Goal: Complete application form

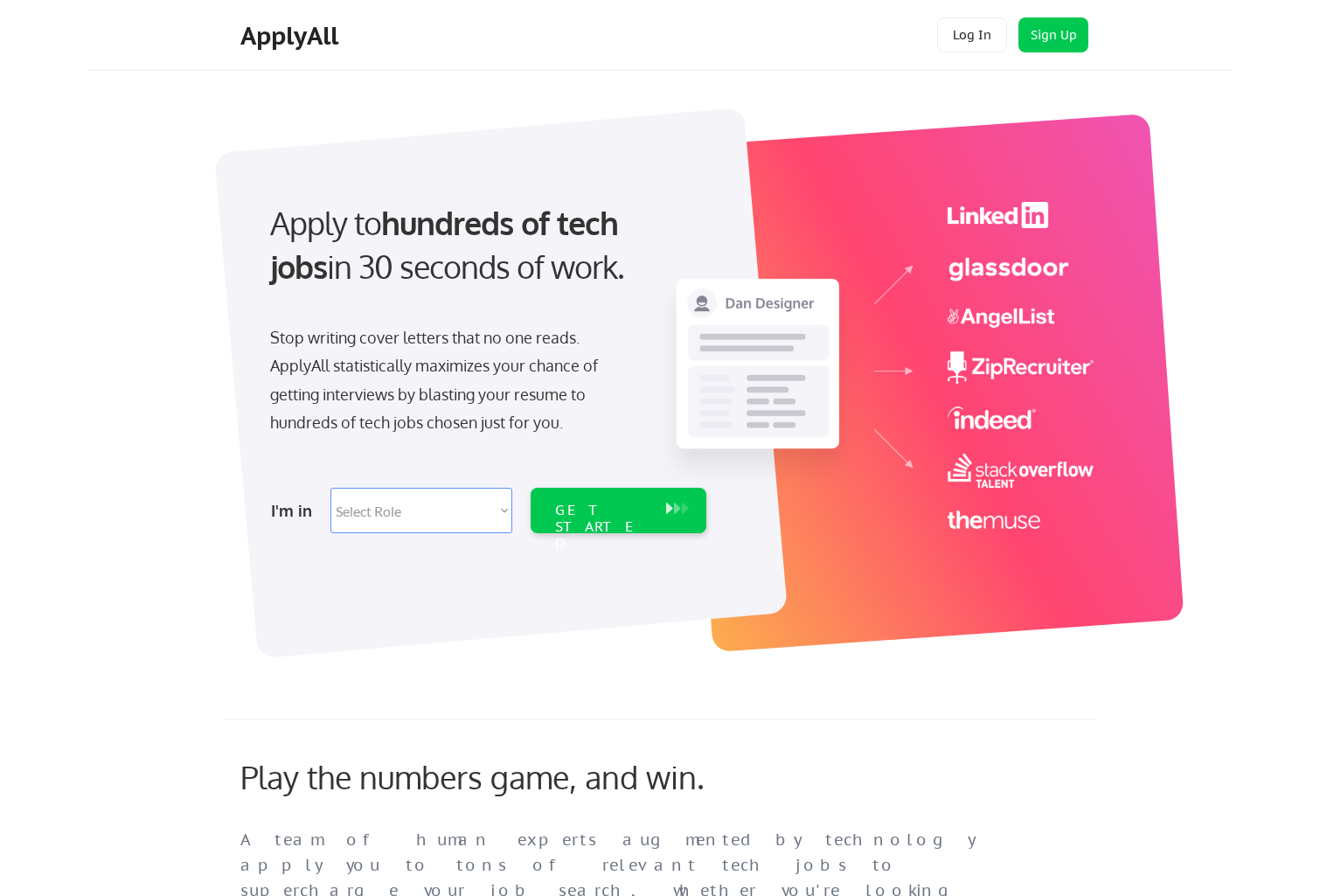
click at [473, 516] on select "Select Role Software Engineering Product Management Customer Success Sales UI/U…" at bounding box center [421, 510] width 182 height 45
click at [368, 441] on div "Stop writing cover letters that no one reads. ApplyAll statistically maximizes …" at bounding box center [448, 383] width 394 height 121
click at [381, 522] on select "Select Role Software Engineering Product Management Customer Success Sales UI/U…" at bounding box center [421, 510] width 182 height 45
select select ""customer_support""
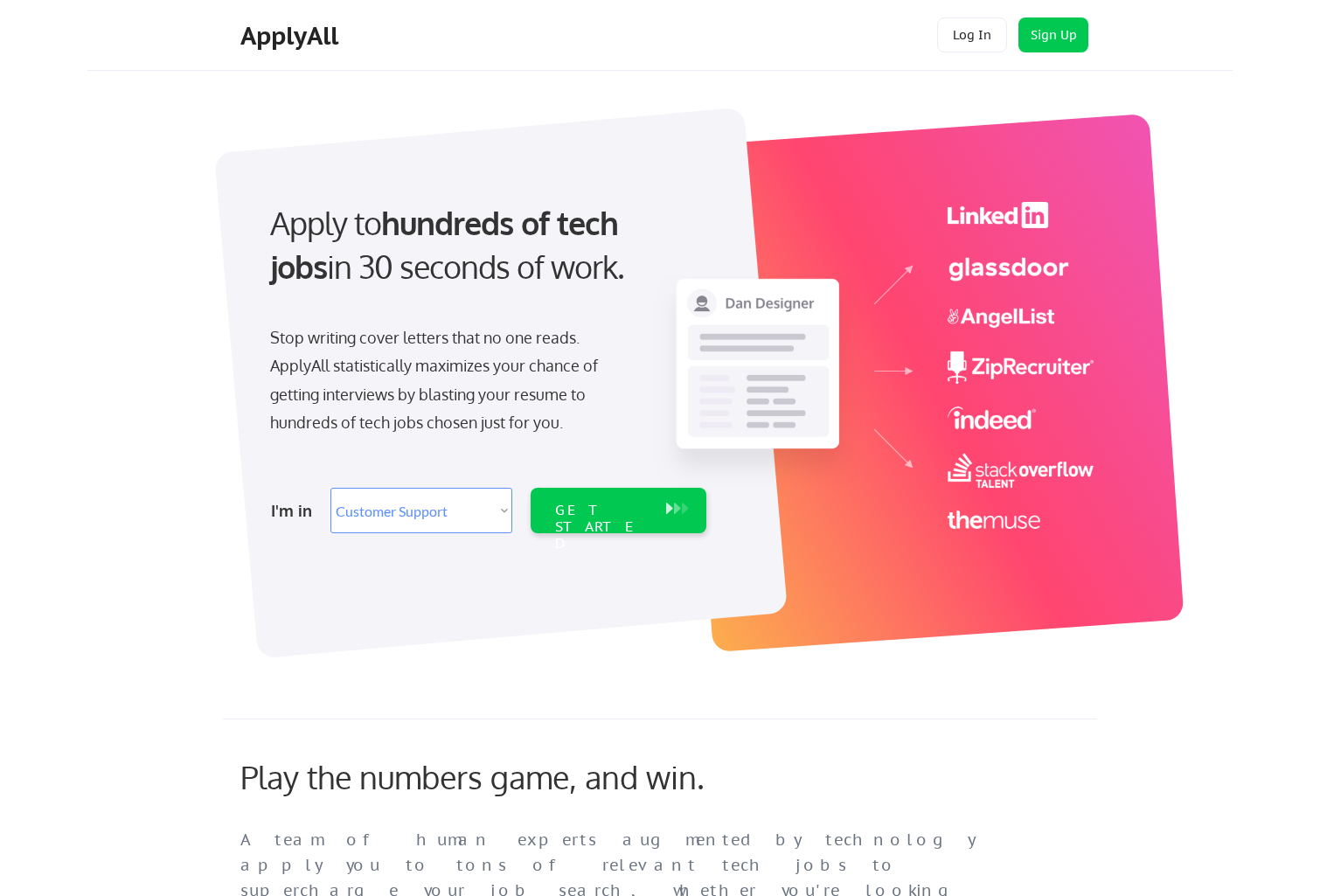
click at [604, 506] on div "GET STARTED" at bounding box center [601, 527] width 93 height 51
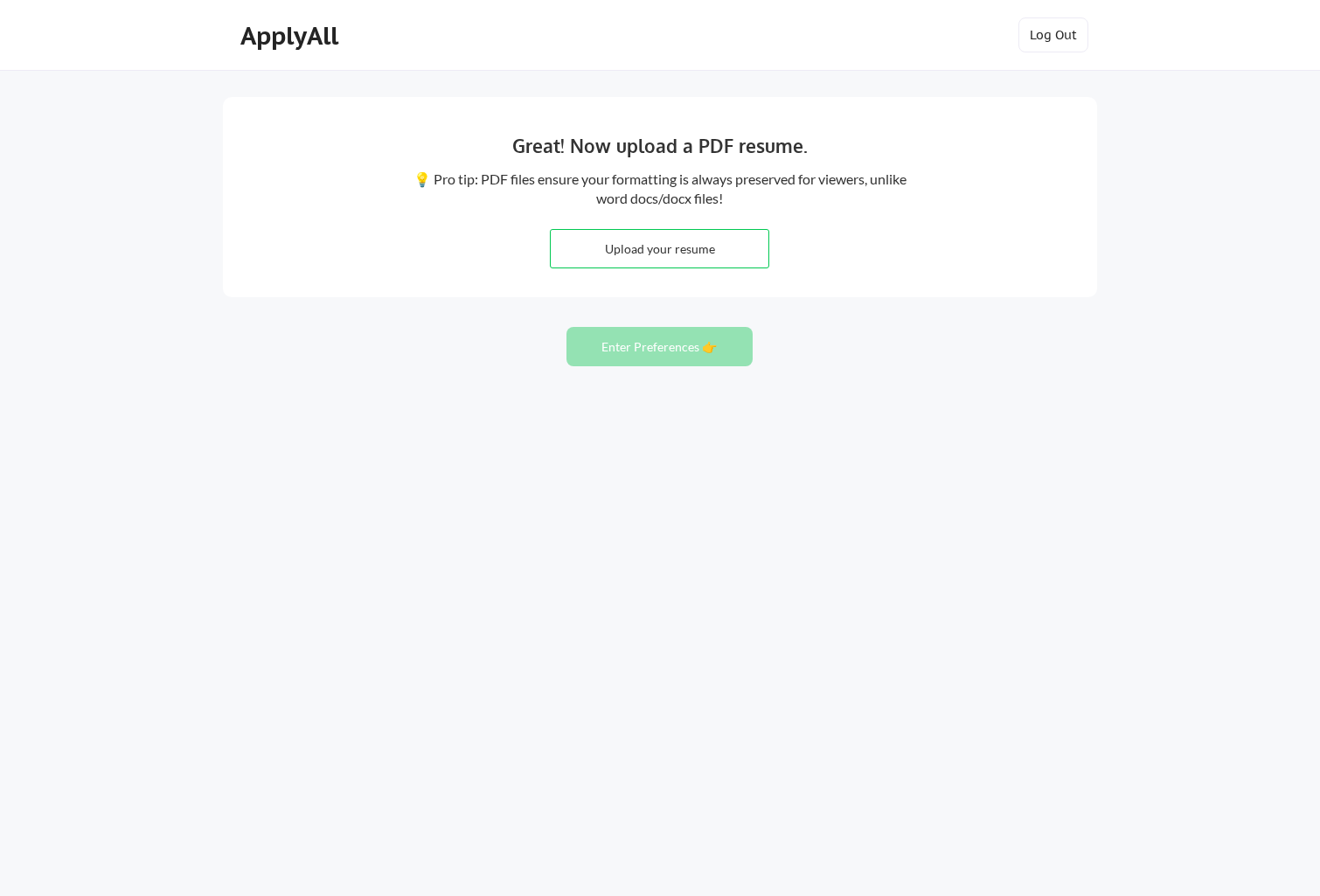
click at [696, 345] on button "Enter Preferences 👉" at bounding box center [659, 347] width 186 height 40
click at [691, 252] on input "file" at bounding box center [659, 248] width 217 height 38
click at [685, 247] on input "file" at bounding box center [659, 248] width 217 height 38
type input "C:\fakepath\Resume_PaulCevallosR.pdf"
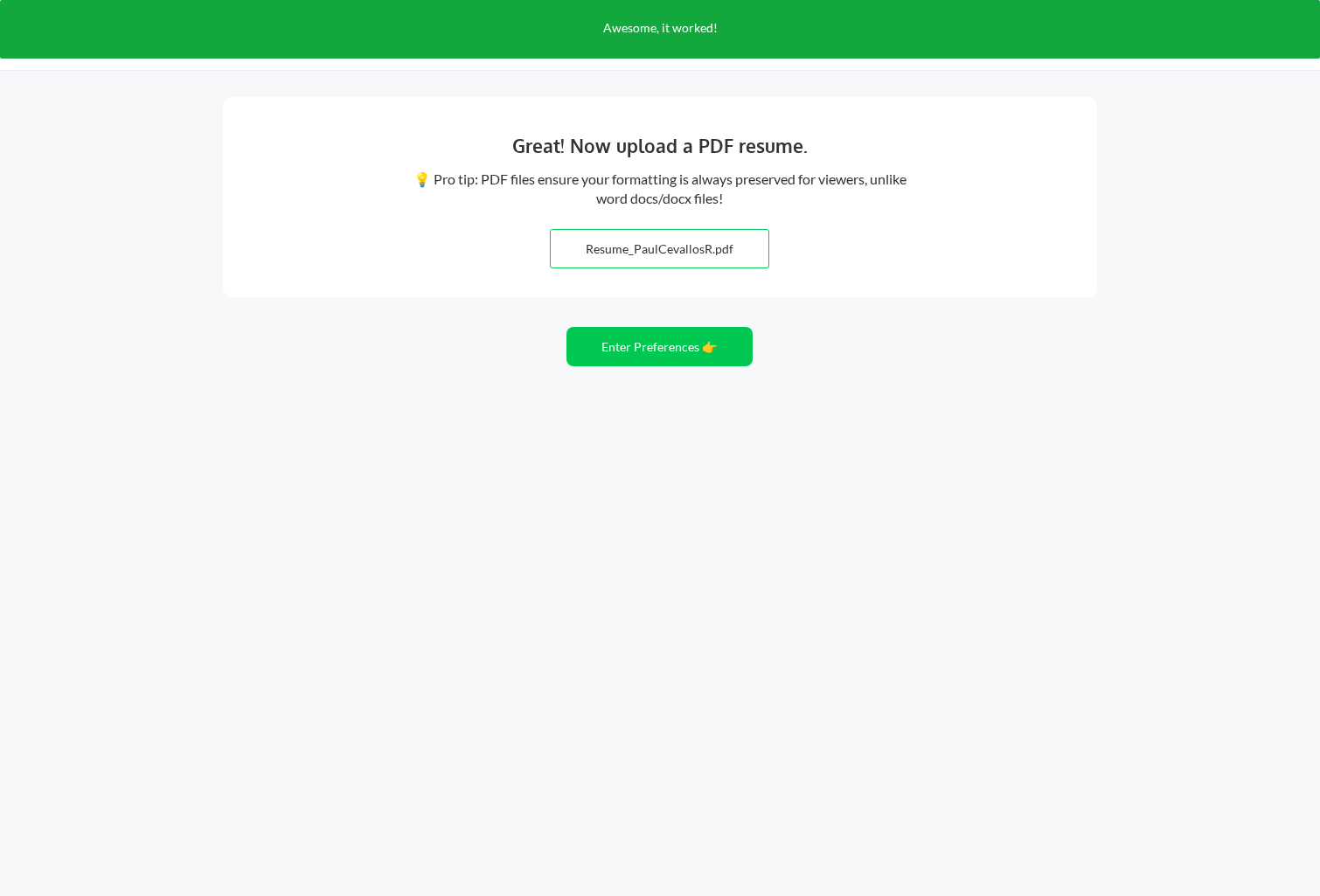
click at [683, 345] on button "Enter Preferences 👉" at bounding box center [659, 347] width 186 height 40
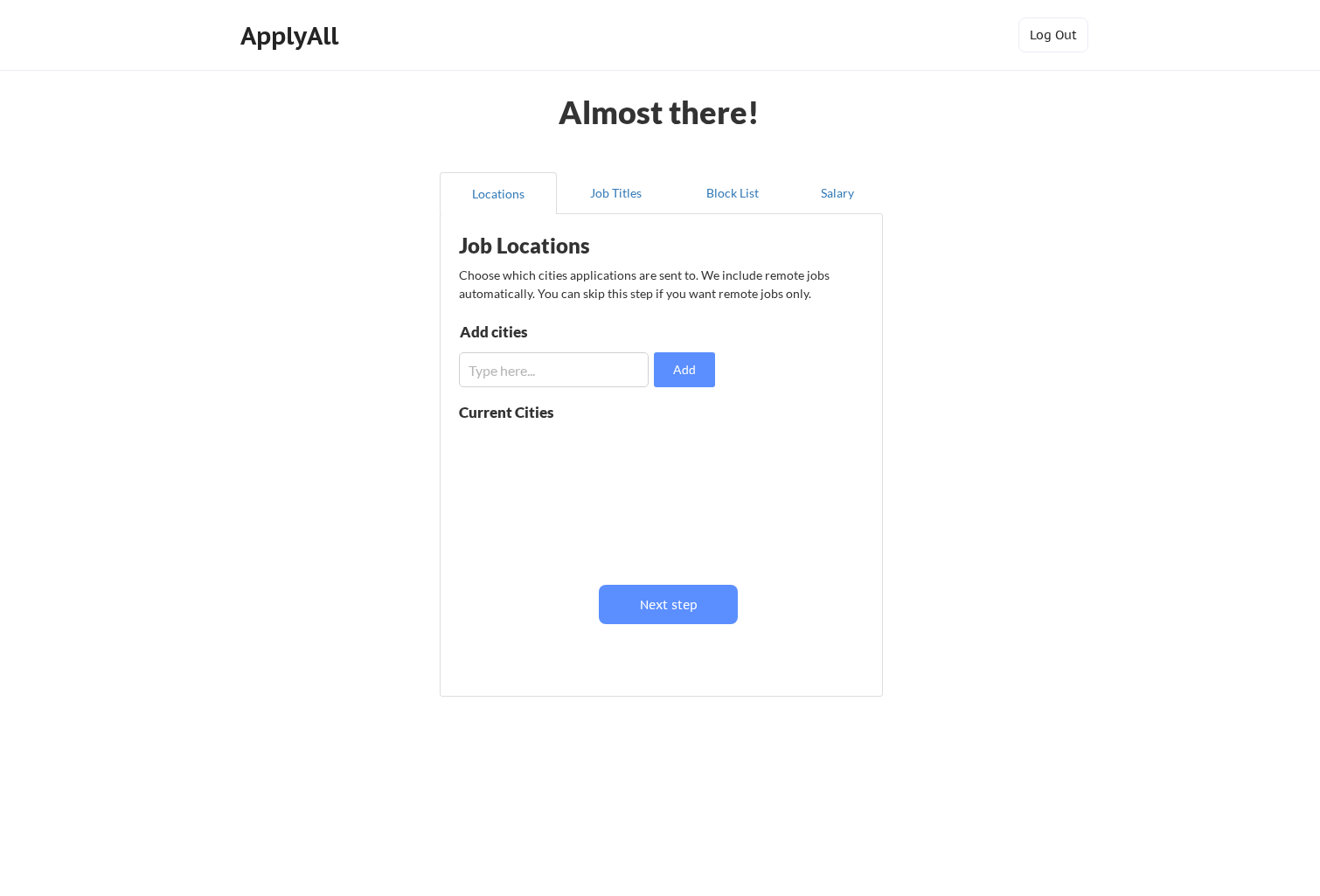
click at [563, 370] on input "input" at bounding box center [553, 369] width 190 height 35
type input "Palm coast"
click at [685, 373] on button "Add" at bounding box center [684, 369] width 61 height 35
click at [583, 386] on input "input" at bounding box center [553, 369] width 190 height 35
type input "Jacksonville"
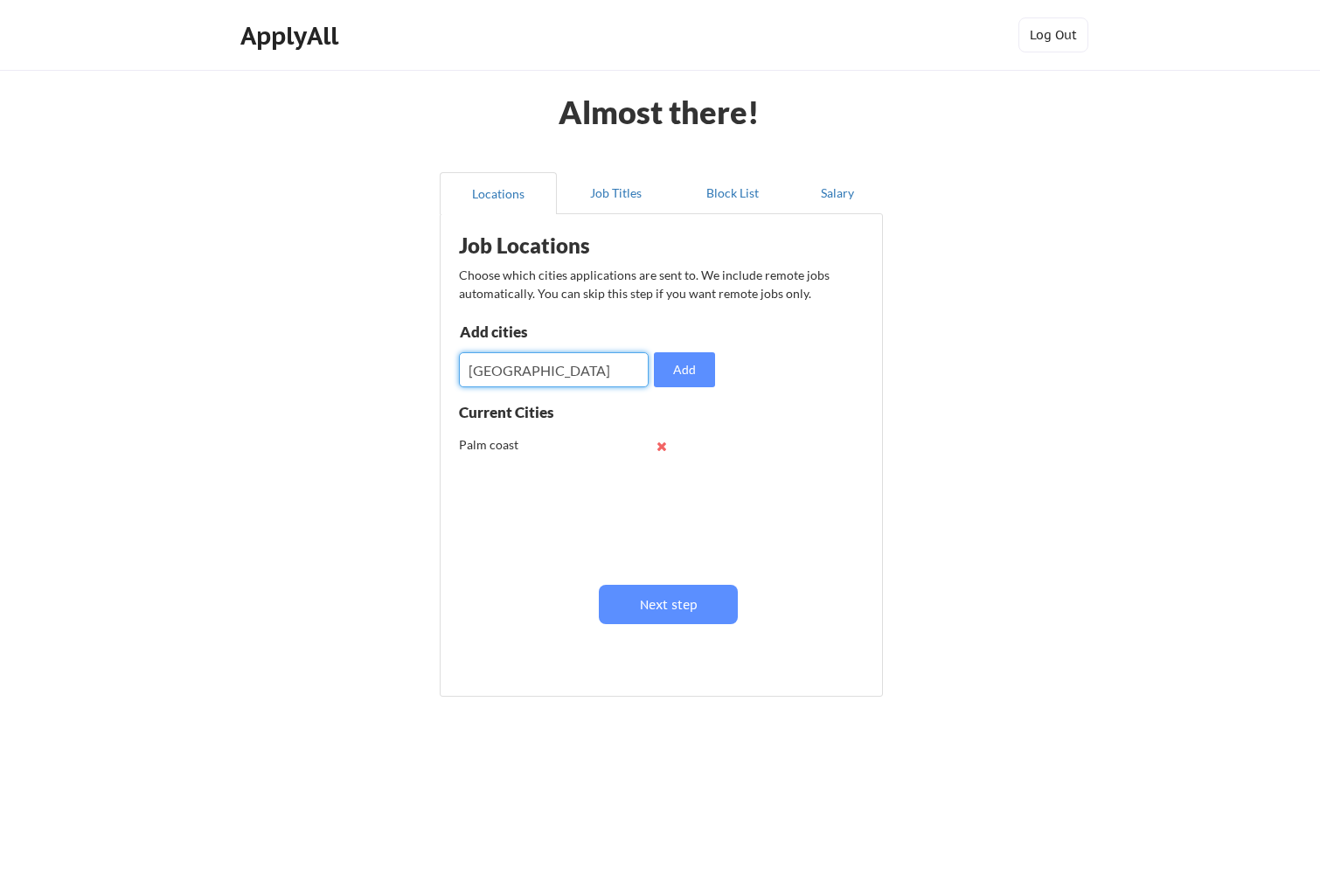
click at [699, 363] on button "Add" at bounding box center [684, 369] width 61 height 35
click at [581, 377] on input "input" at bounding box center [553, 369] width 190 height 35
type input "St Augustine"
click at [692, 366] on button "Add" at bounding box center [684, 369] width 61 height 35
click at [565, 369] on input "input" at bounding box center [553, 369] width 190 height 35
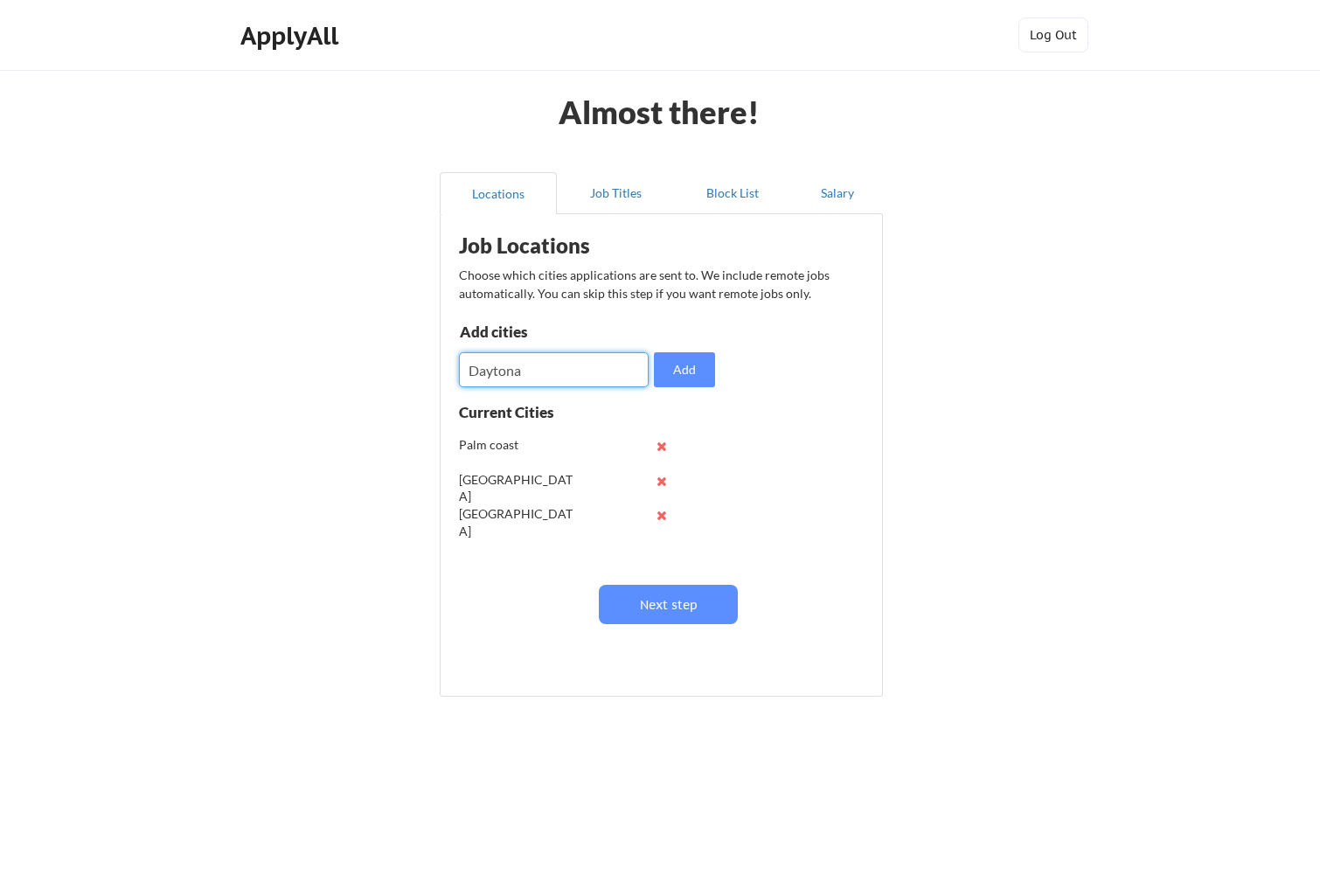
type input "Daytona"
click at [668, 364] on button "Add" at bounding box center [684, 369] width 61 height 35
click at [619, 190] on button "Job Titles" at bounding box center [616, 193] width 117 height 42
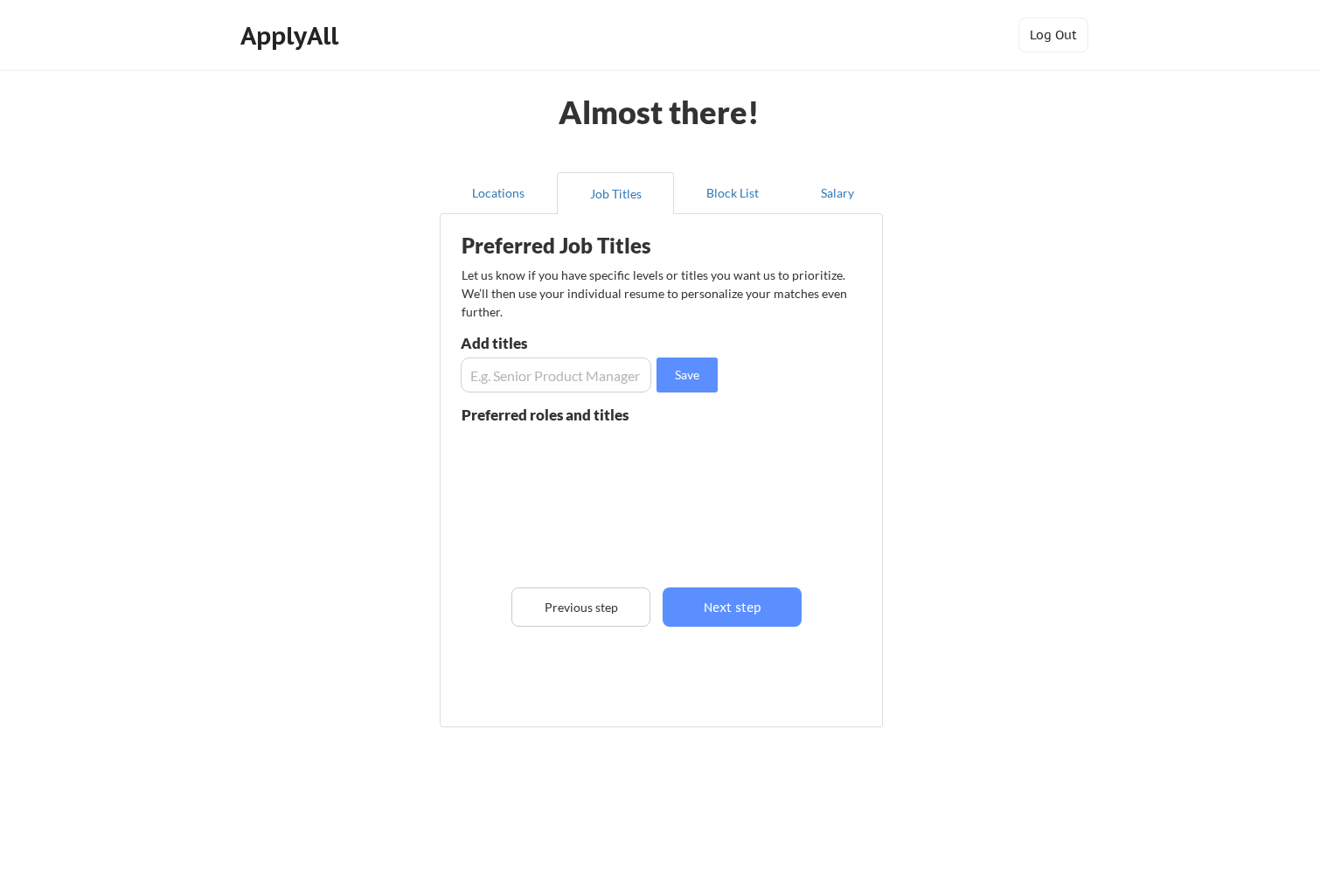
click at [596, 379] on input "input" at bounding box center [556, 375] width 191 height 35
type input "Technical support"
click at [687, 369] on button "Save" at bounding box center [686, 375] width 61 height 35
click at [530, 382] on input "input" at bounding box center [556, 375] width 191 height 35
type input "IT support"
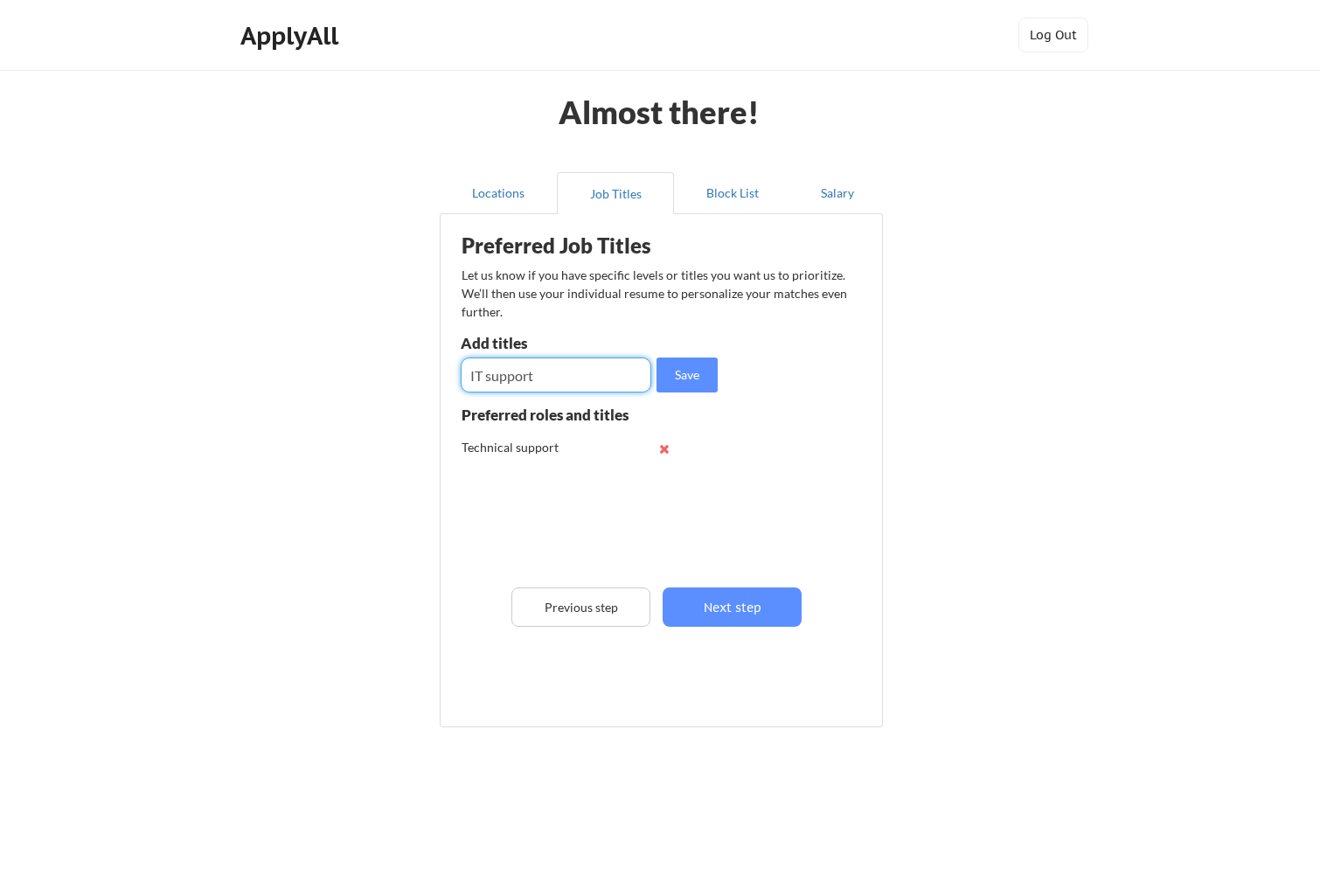
click at [699, 372] on button "Save" at bounding box center [686, 375] width 61 height 35
click at [496, 379] on input "input" at bounding box center [556, 375] width 191 height 35
click at [750, 190] on button "Block List" at bounding box center [733, 193] width 117 height 42
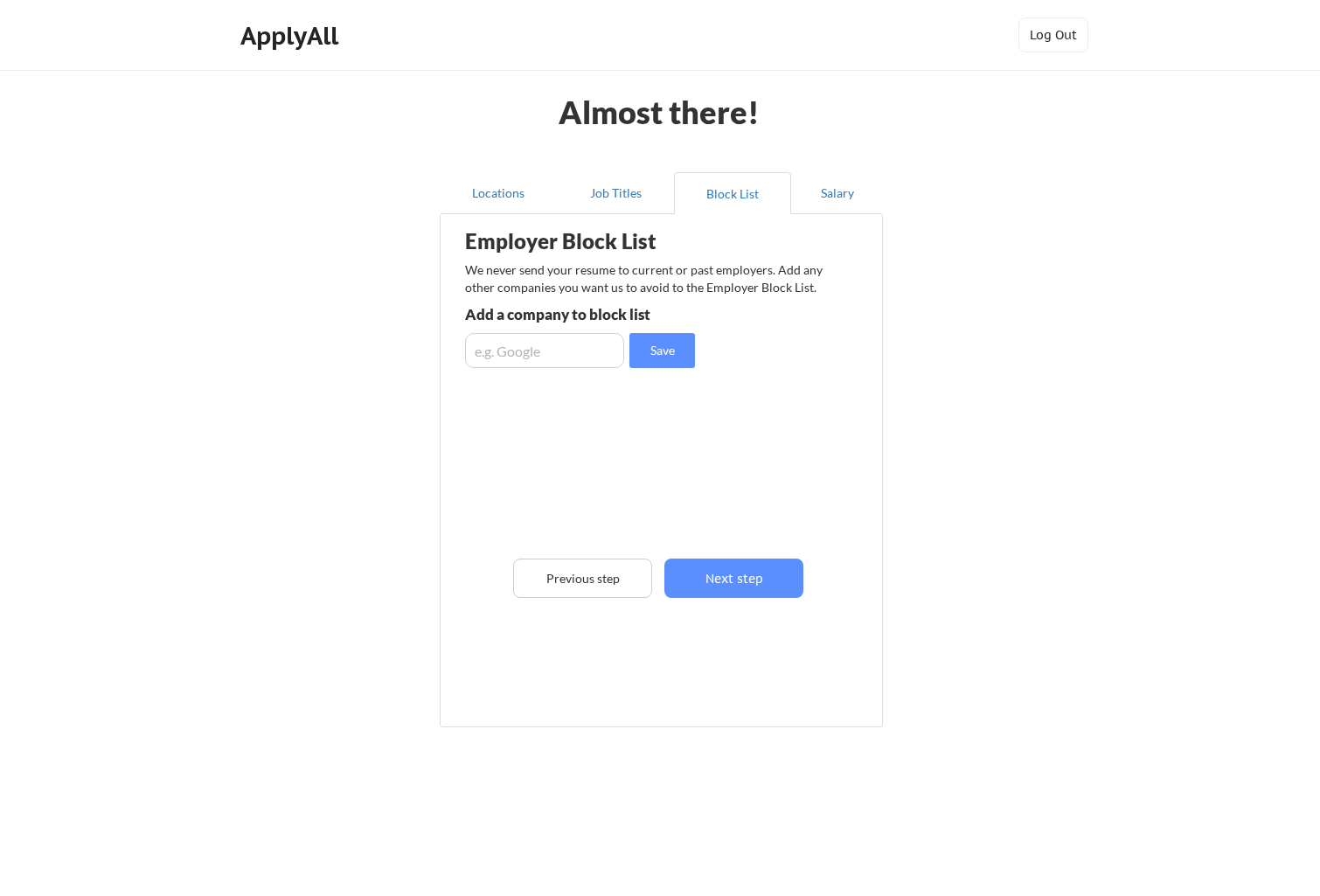
click at [851, 193] on button "Salary" at bounding box center [837, 193] width 92 height 42
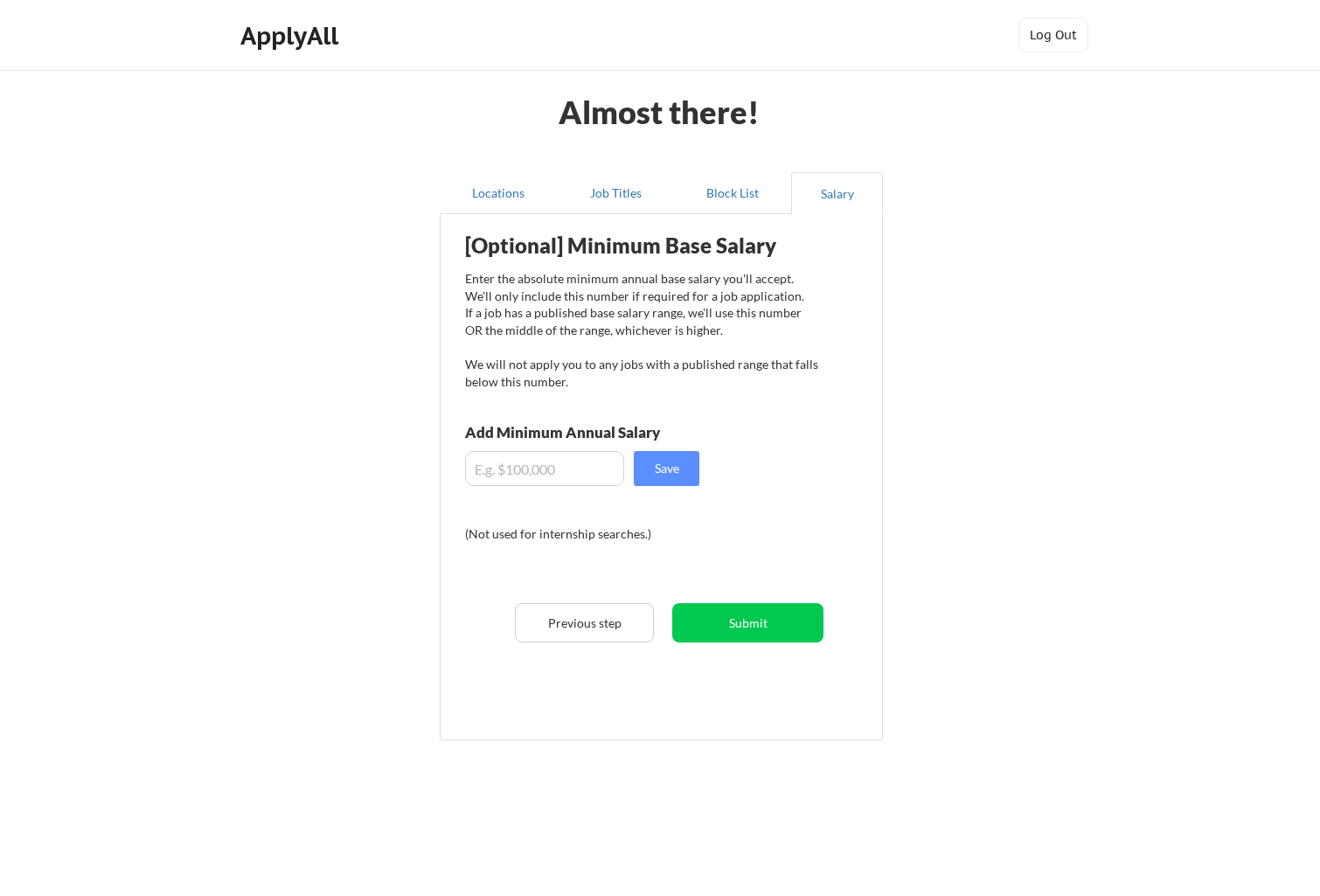
click at [739, 189] on button "Block List" at bounding box center [733, 193] width 117 height 42
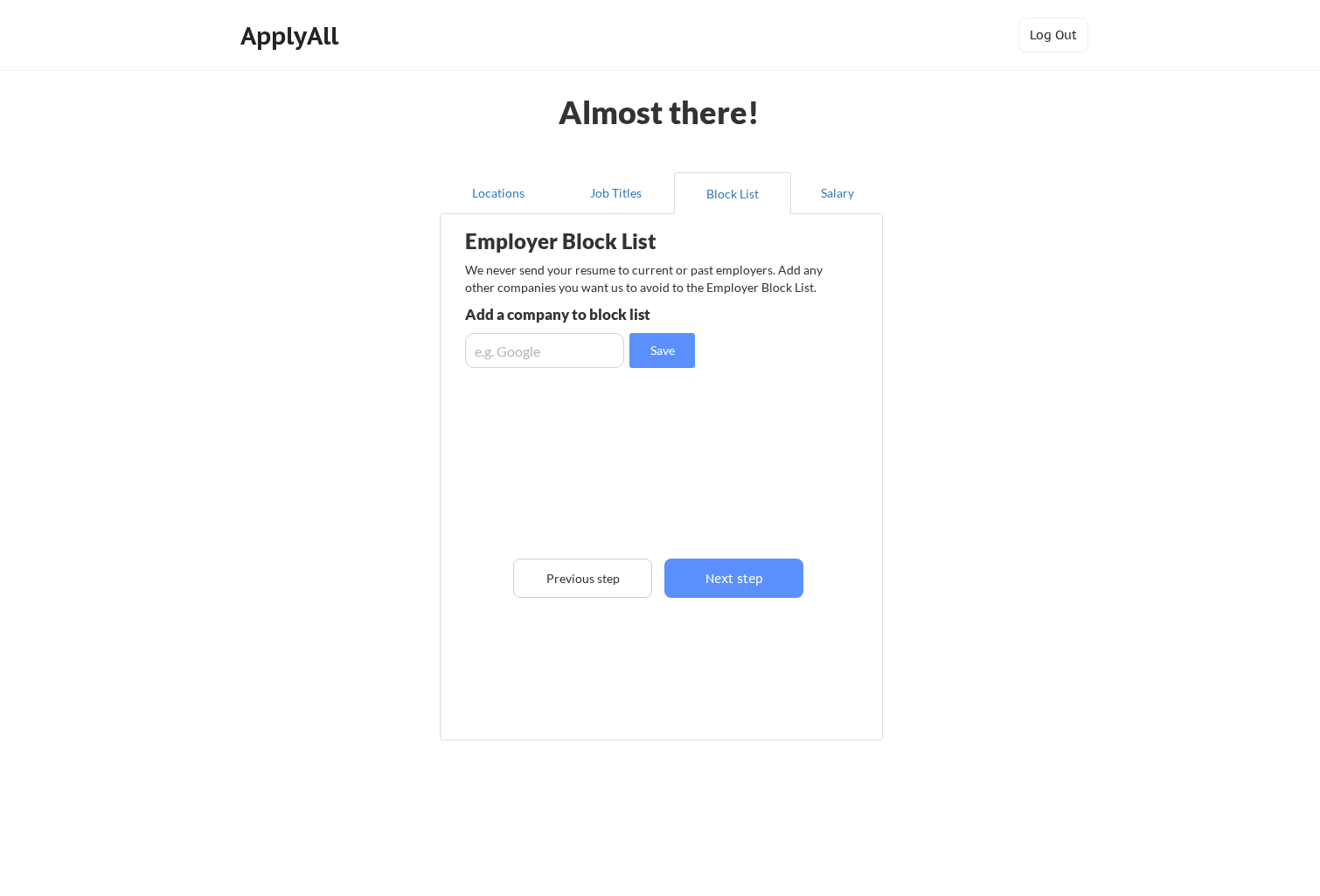
click at [568, 353] on input "input" at bounding box center [544, 350] width 159 height 35
type input "Early Upgrade"
click at [658, 351] on button "Save" at bounding box center [661, 350] width 65 height 35
click at [854, 194] on button "Salary" at bounding box center [837, 193] width 92 height 42
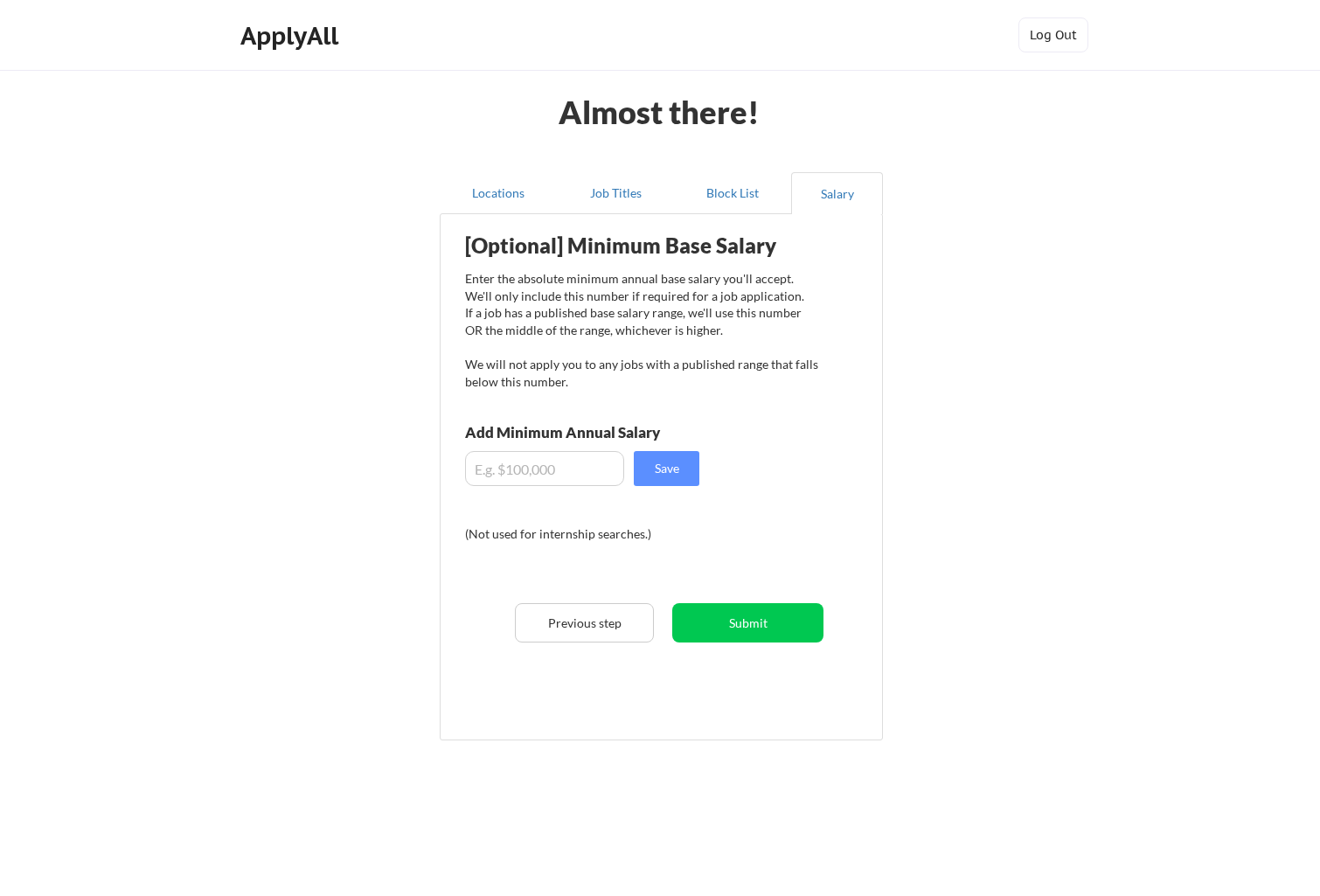
click at [515, 472] on input "input" at bounding box center [544, 468] width 159 height 35
click at [565, 459] on input "input" at bounding box center [544, 468] width 159 height 35
type input "$40,000"
click at [676, 458] on button "Save" at bounding box center [666, 468] width 65 height 35
click at [763, 619] on button "Submit" at bounding box center [748, 623] width 151 height 40
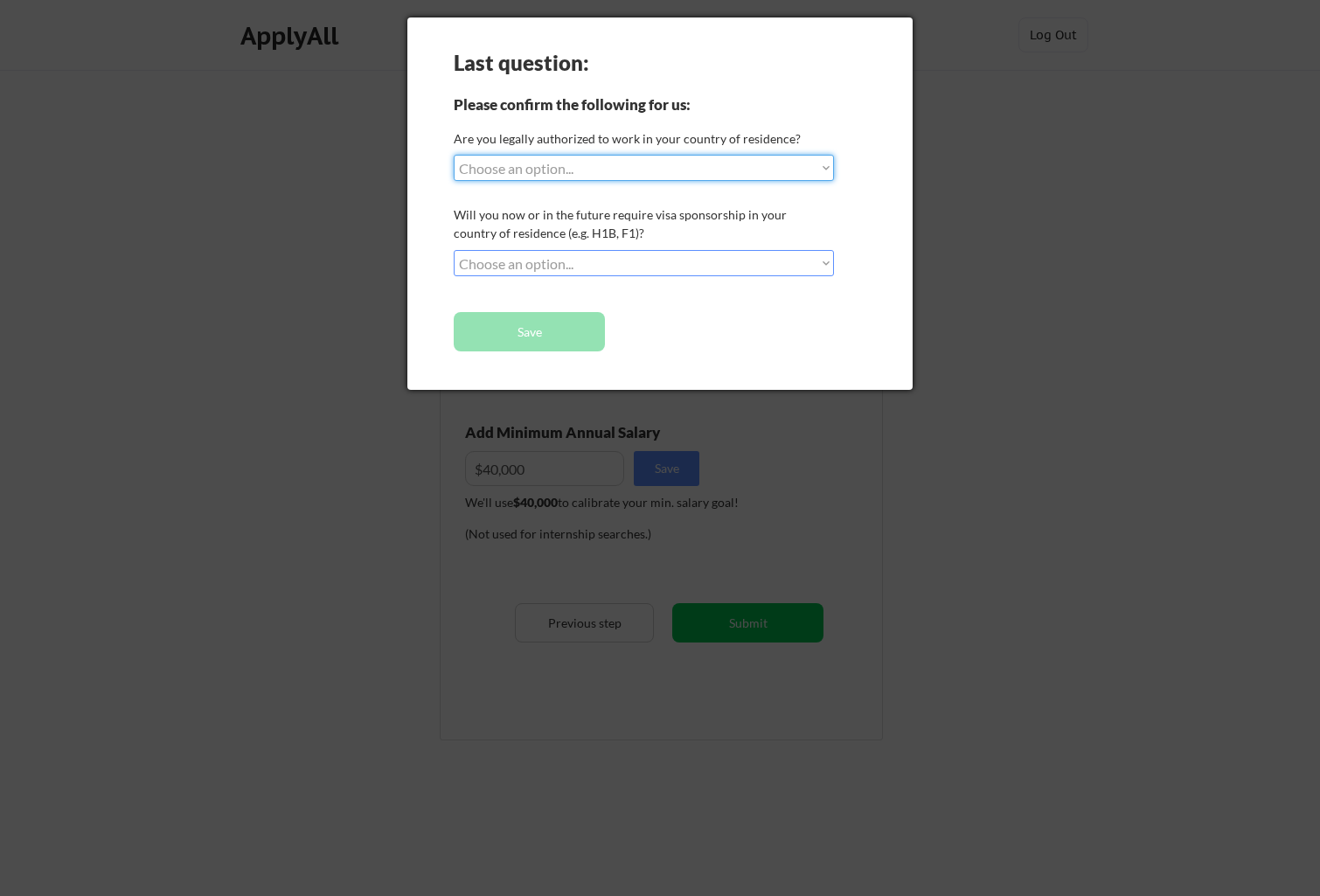
click at [814, 160] on select "Choose an option... Yes, I am a US Citizen Yes, I am a Canadian Citizen Yes, I …" at bounding box center [643, 168] width 381 height 26
select select ""yes__i_am_a_us_green_card_holder""
click at [634, 214] on div "Will you now or in the future require visa sponsorship in your country of resid…" at bounding box center [641, 223] width 376 height 37
click at [638, 217] on div "Will you now or in the future require visa sponsorship in your country of resid…" at bounding box center [641, 223] width 376 height 37
click at [638, 224] on div "Will you now or in the future require visa sponsorship in your country of resid…" at bounding box center [641, 223] width 376 height 37
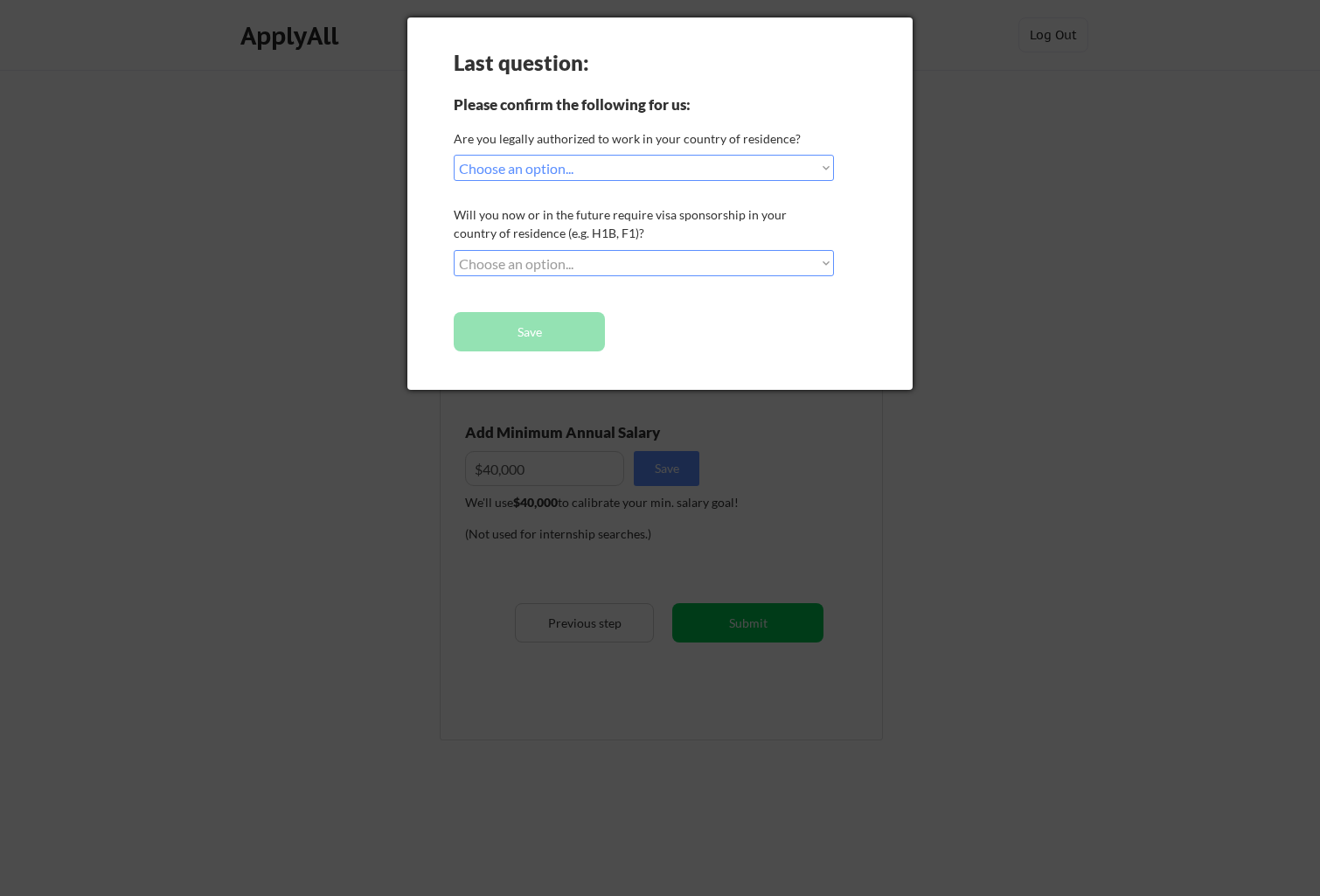
click at [821, 252] on select "Choose an option... No, I will not need sponsorship Yes, I will need sponsorship" at bounding box center [643, 263] width 381 height 26
select select ""no__i_will_not_need_sponsorship""
click at [537, 333] on button "Save" at bounding box center [529, 331] width 151 height 40
